Goal: Navigation & Orientation: Understand site structure

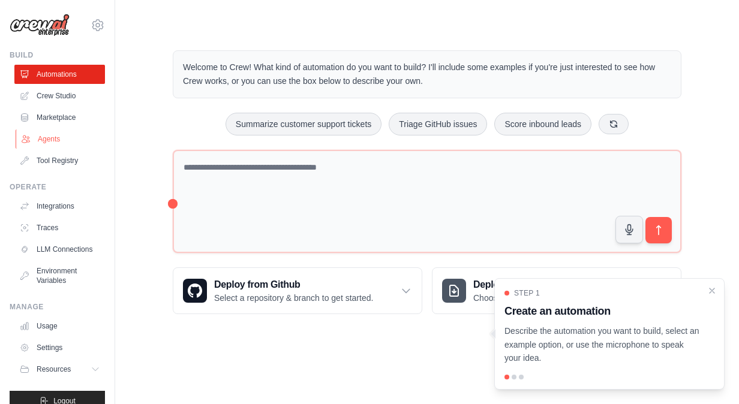
click at [50, 138] on link "Agents" at bounding box center [61, 139] width 91 height 19
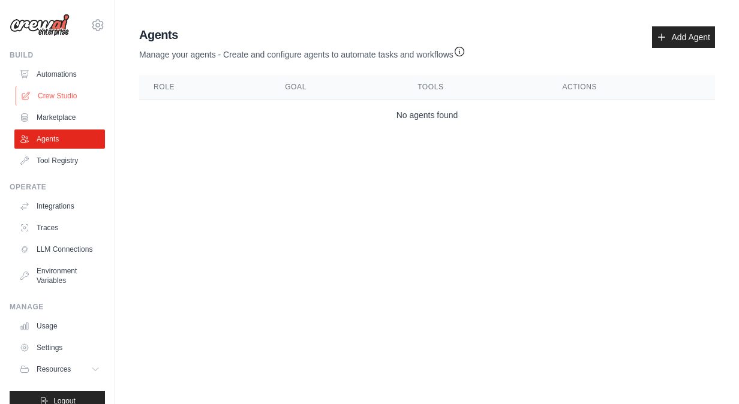
click at [50, 91] on link "Crew Studio" at bounding box center [61, 95] width 91 height 19
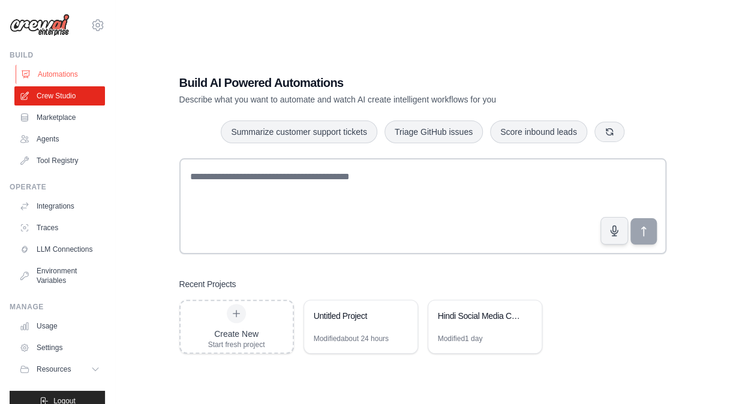
click at [56, 74] on link "Automations" at bounding box center [61, 74] width 91 height 19
